Goal: Navigation & Orientation: Find specific page/section

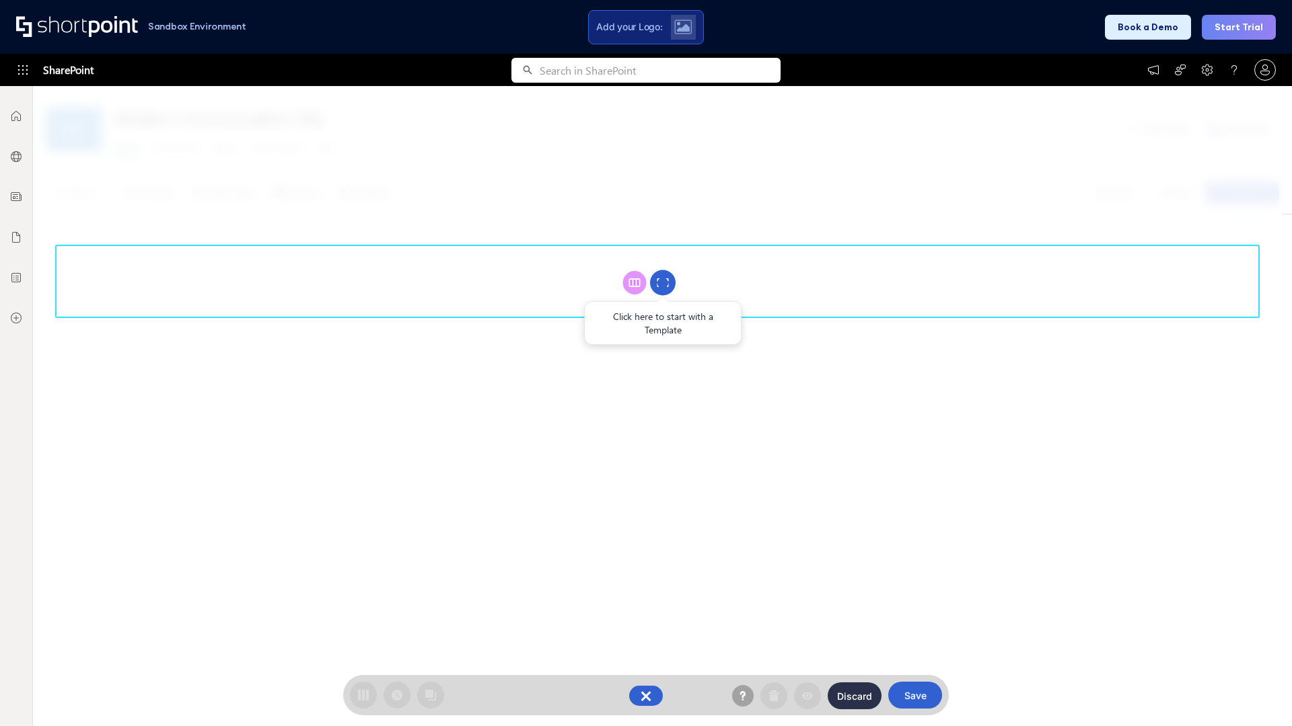
click at [663, 283] on circle at bounding box center [663, 283] width 26 height 26
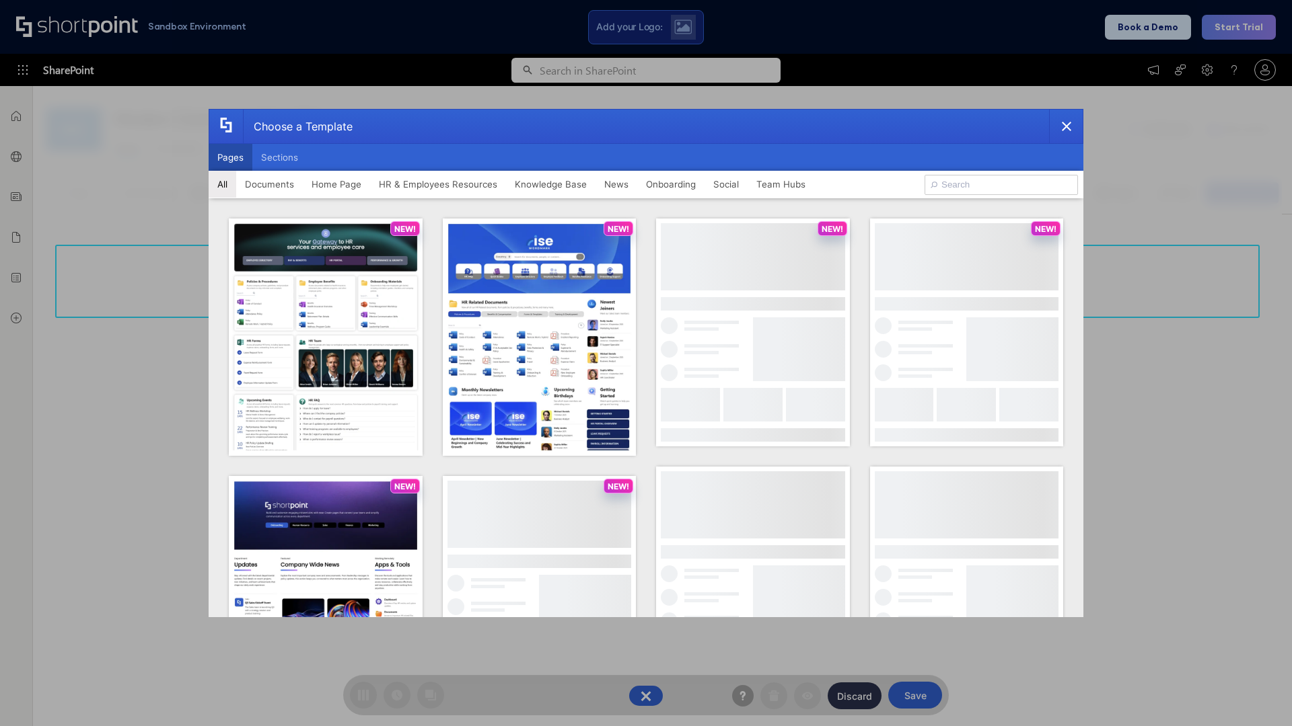
click at [230, 157] on button "Pages" at bounding box center [231, 157] width 44 height 27
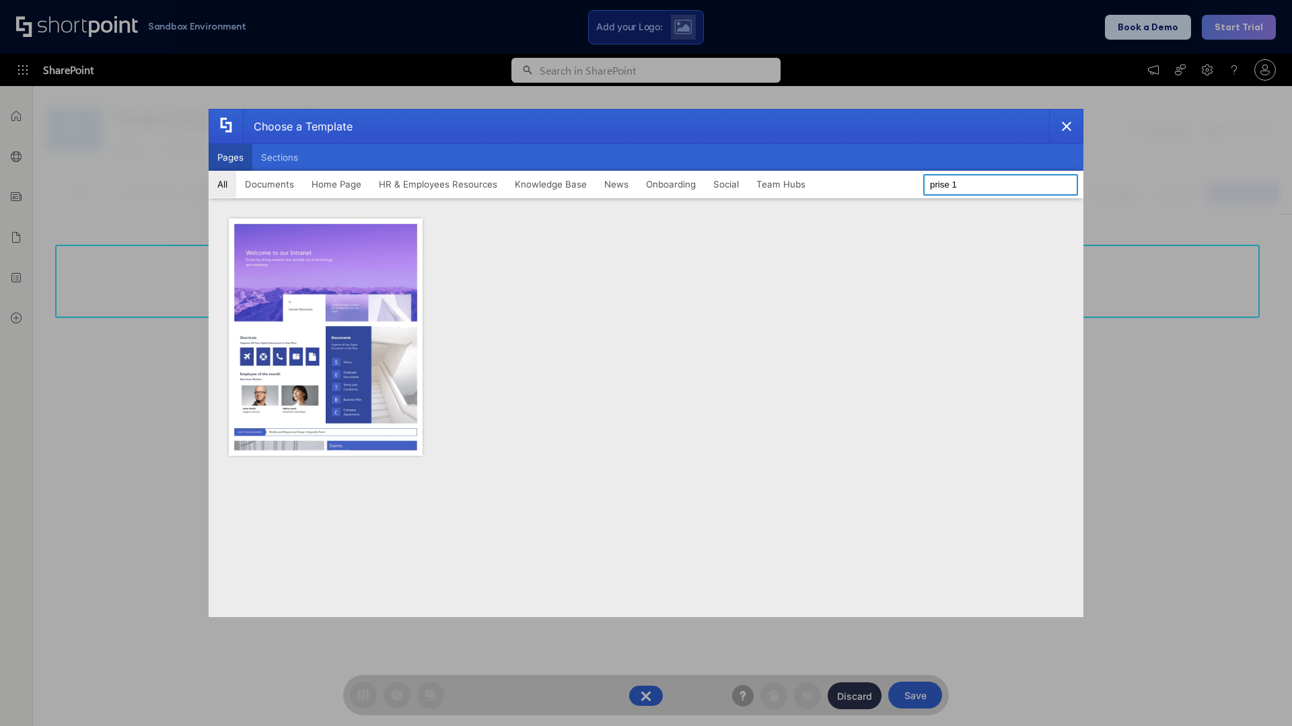
type input "prise 1"
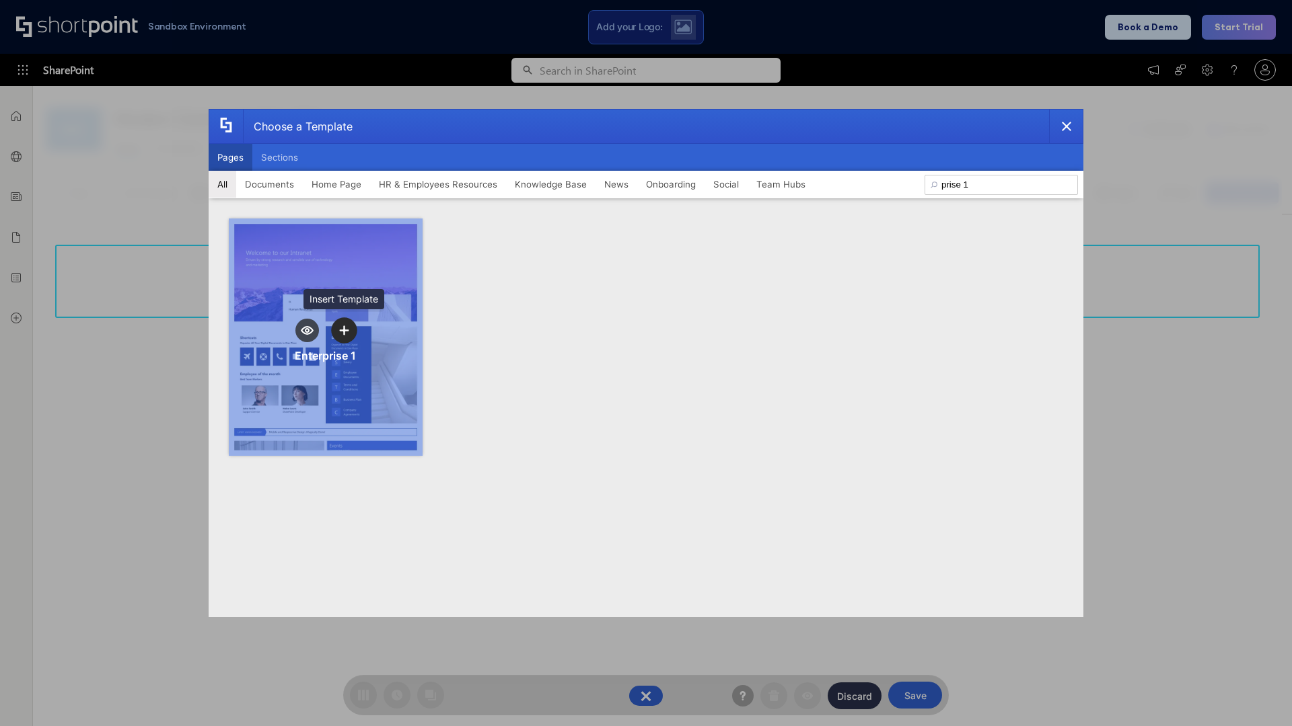
click at [344, 330] on icon "template selector" at bounding box center [343, 330] width 9 height 9
